Goal: Task Accomplishment & Management: Manage account settings

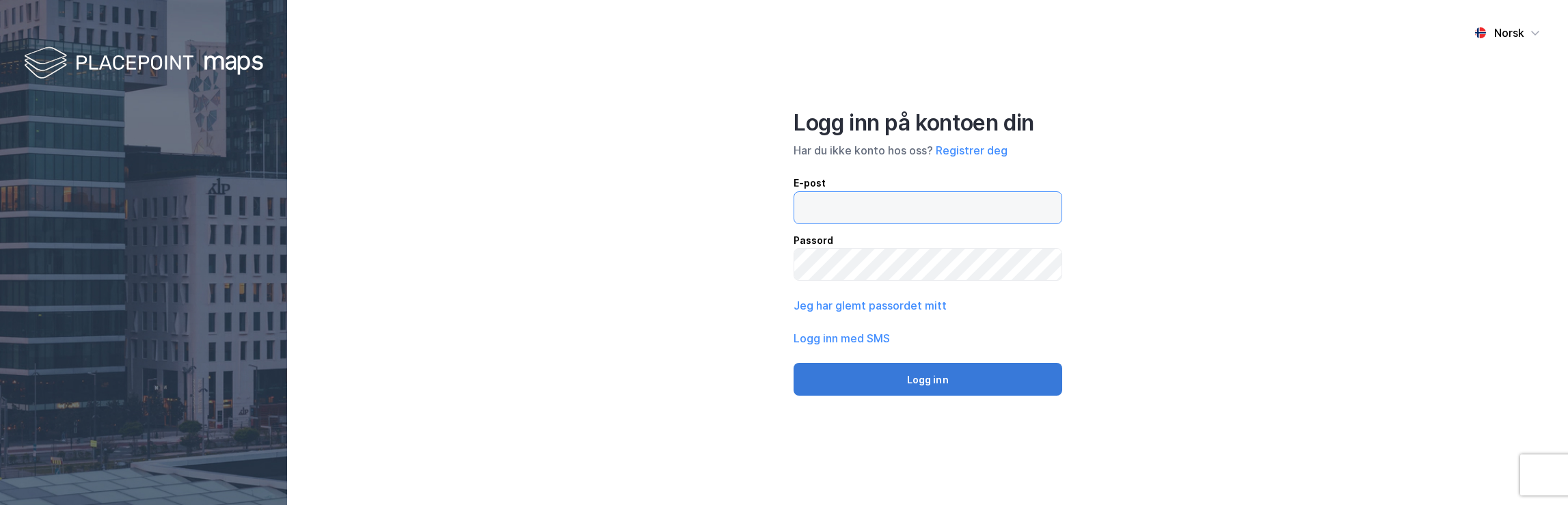
type input "[EMAIL_ADDRESS][DOMAIN_NAME]"
click at [915, 382] on button "Logg inn" at bounding box center [928, 379] width 269 height 33
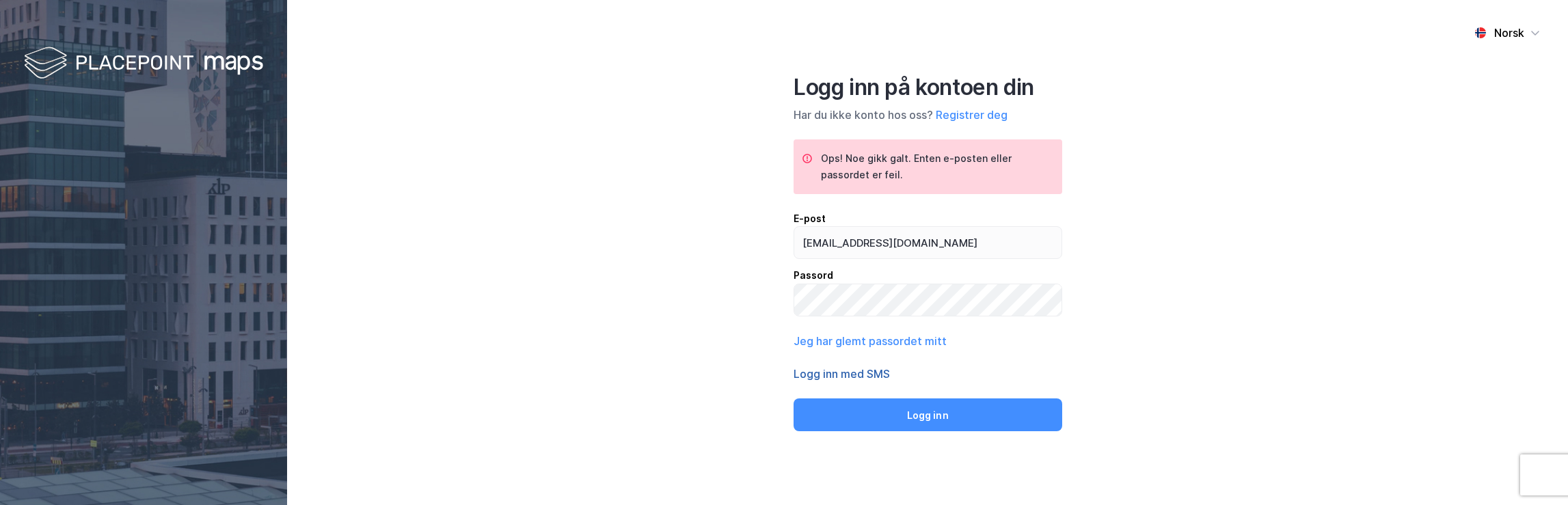
click at [852, 373] on button "Logg inn med SMS" at bounding box center [842, 373] width 96 height 17
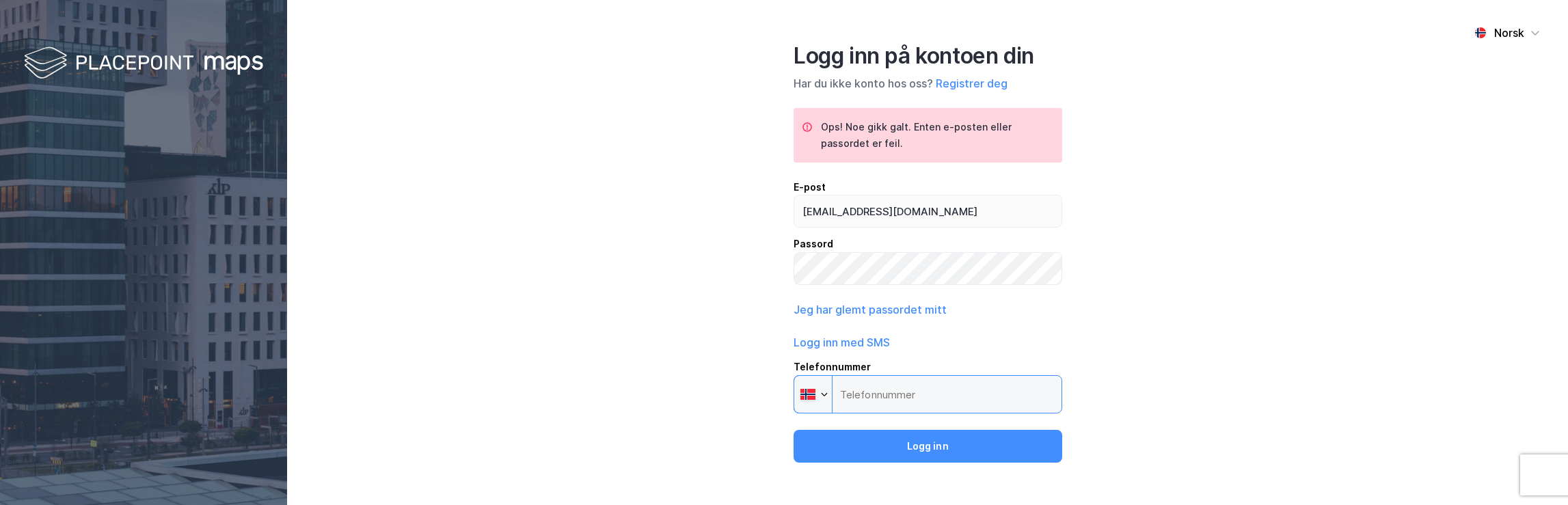
click at [916, 399] on input "Telefonnummer Phone" at bounding box center [928, 394] width 269 height 38
click at [915, 395] on input "Telefonnummer Phone" at bounding box center [928, 394] width 269 height 38
type input "[PHONE_NUMBER]"
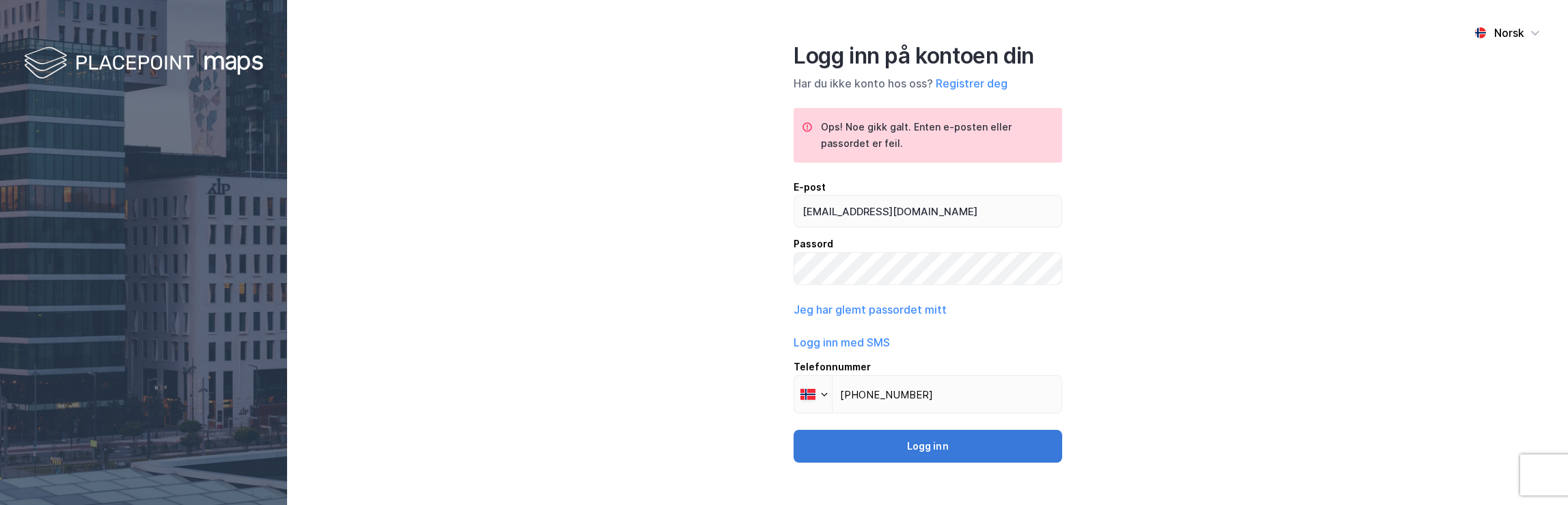
click at [927, 444] on button "Logg inn" at bounding box center [928, 447] width 269 height 33
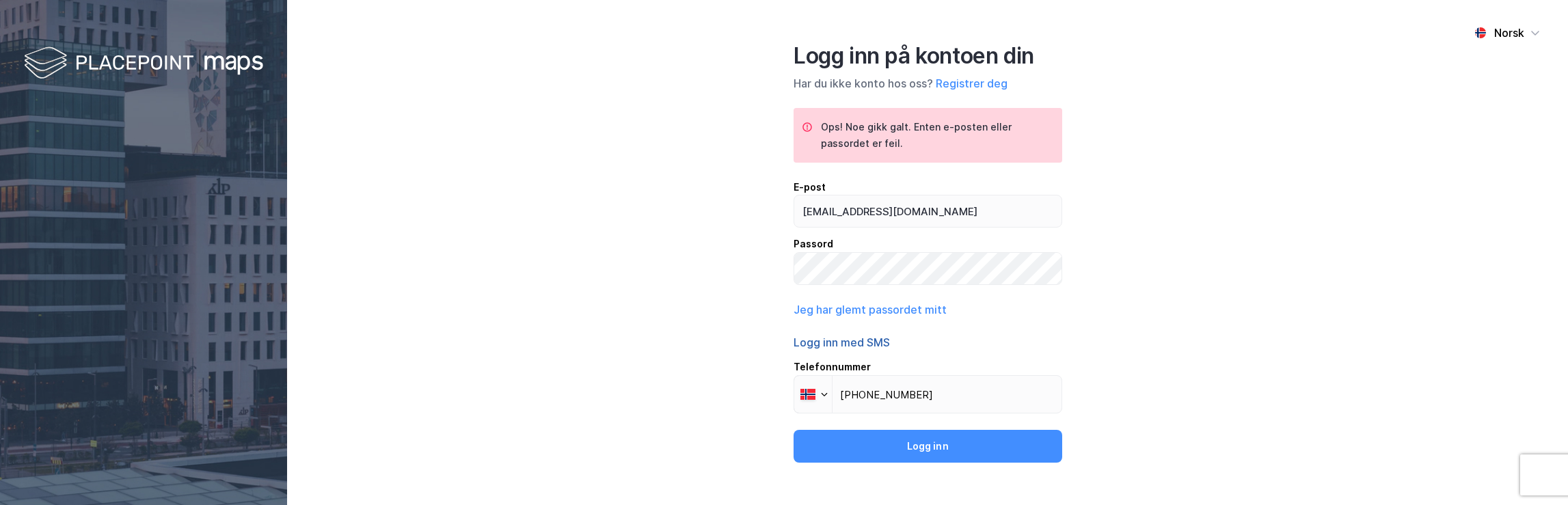
click at [868, 338] on button "Logg inn med SMS" at bounding box center [842, 342] width 96 height 17
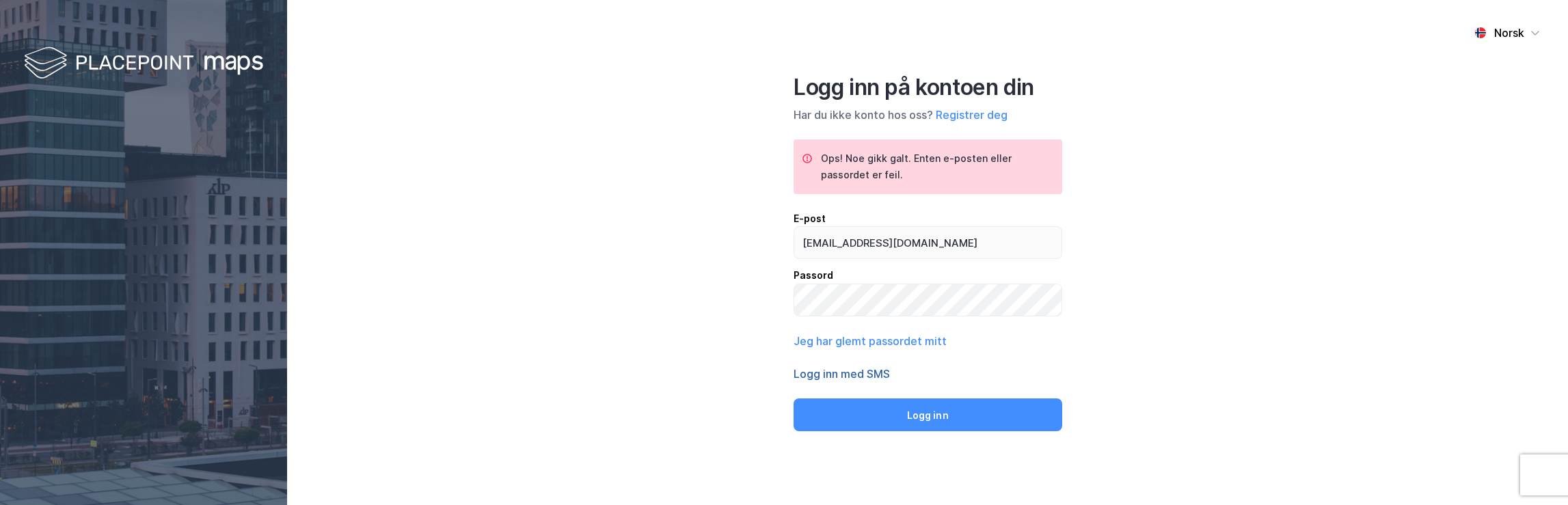
click at [870, 369] on button "Logg inn med SMS" at bounding box center [842, 373] width 96 height 17
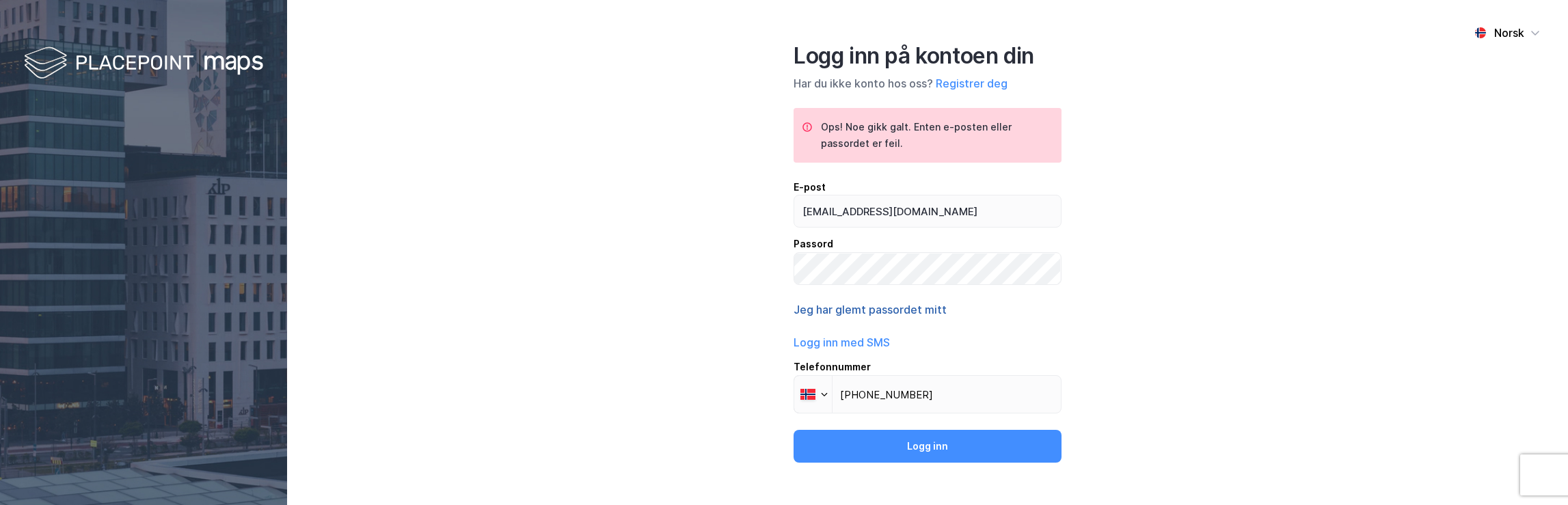
click at [853, 311] on button "Jeg har glemt passordet mitt" at bounding box center [870, 309] width 153 height 17
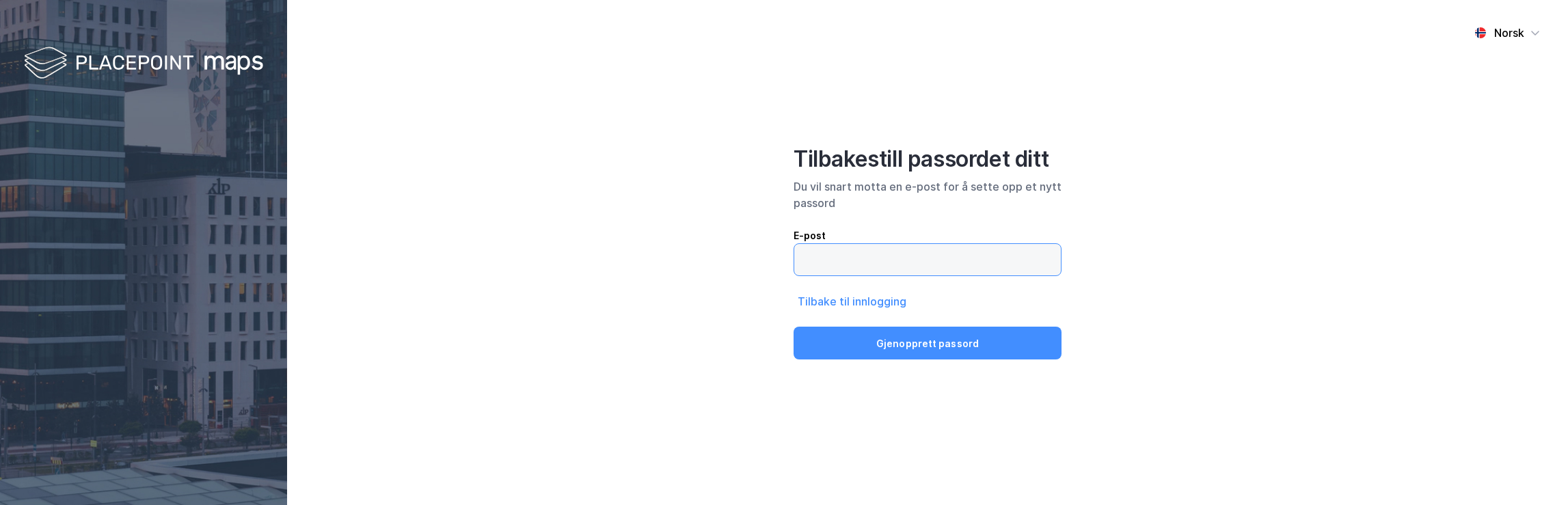
click at [862, 272] on input "email" at bounding box center [927, 260] width 266 height 31
type input "[EMAIL_ADDRESS][DOMAIN_NAME]"
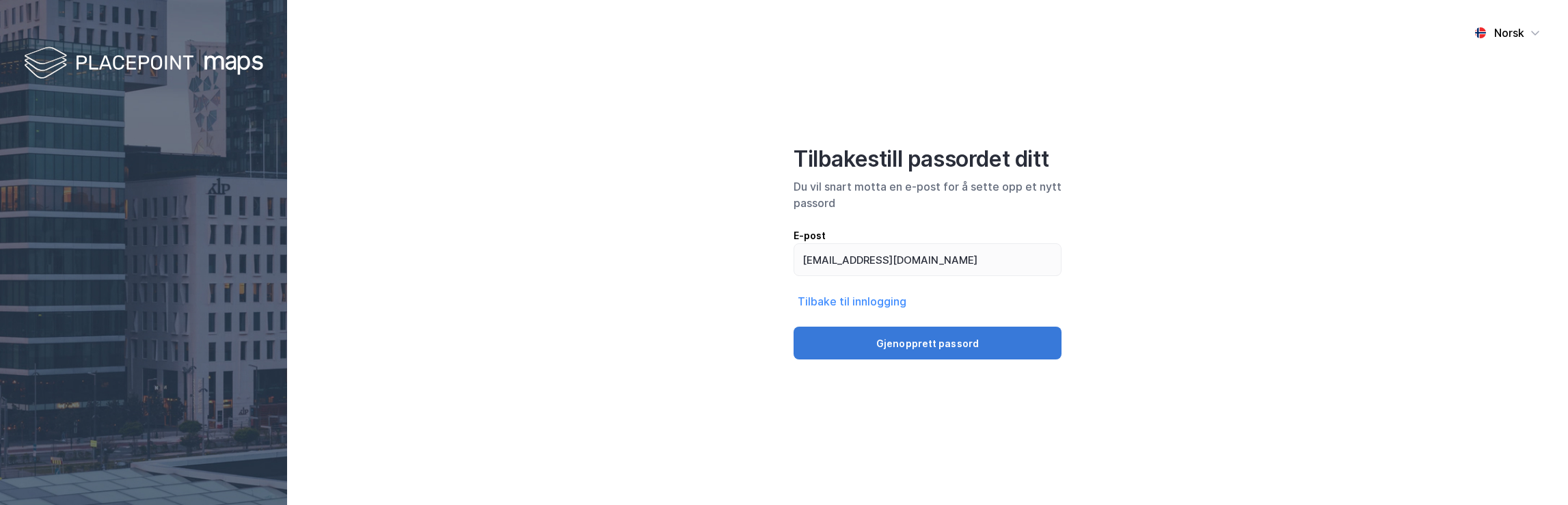
click at [959, 340] on button "Gjenopprett passord" at bounding box center [927, 343] width 268 height 33
